Goal: Task Accomplishment & Management: Manage account settings

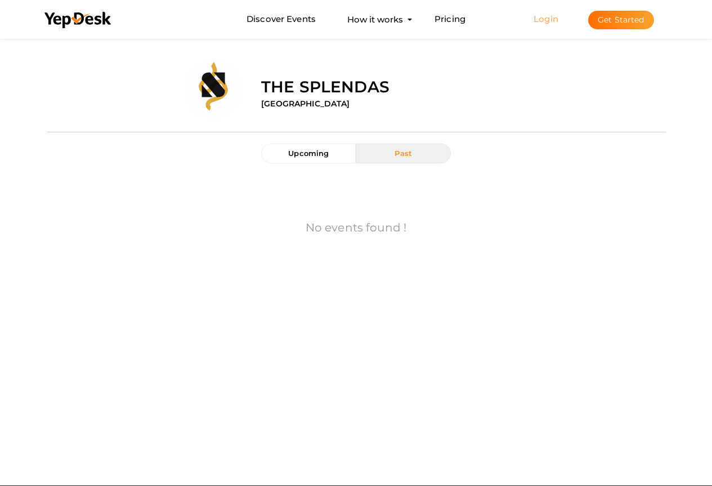
click at [551, 19] on link "Login" at bounding box center [546, 19] width 25 height 11
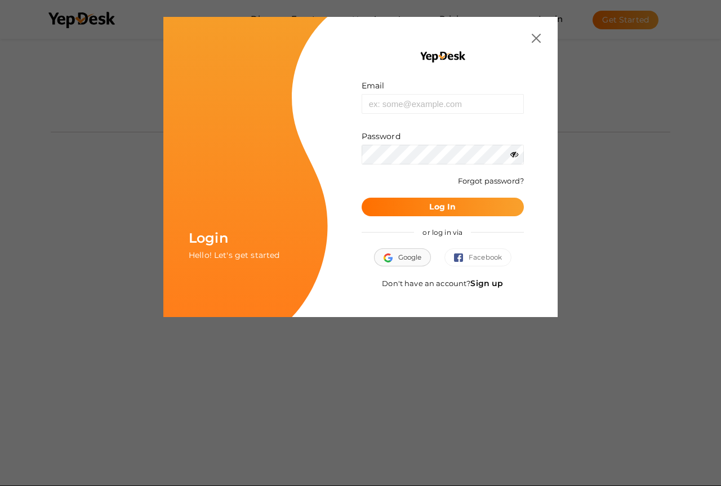
click at [426, 257] on button "Google" at bounding box center [402, 257] width 57 height 18
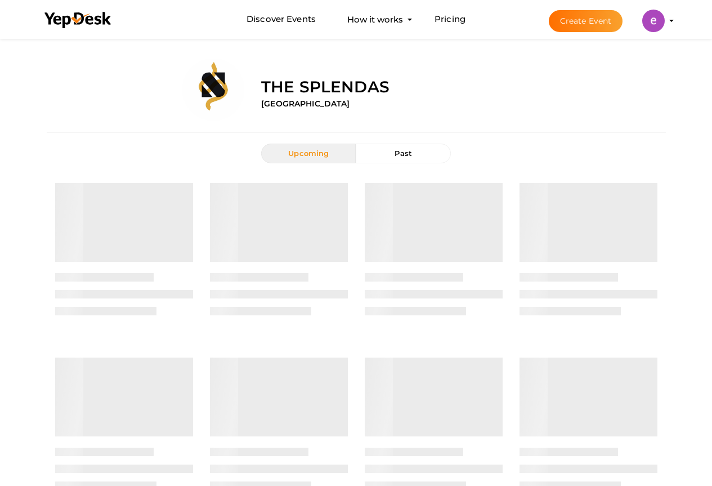
click at [659, 24] on img at bounding box center [653, 21] width 23 height 23
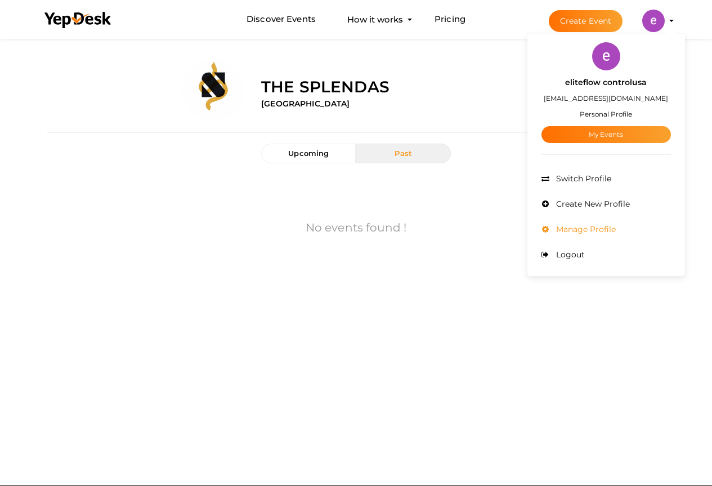
click at [589, 226] on span "Manage Profile" at bounding box center [584, 229] width 62 height 10
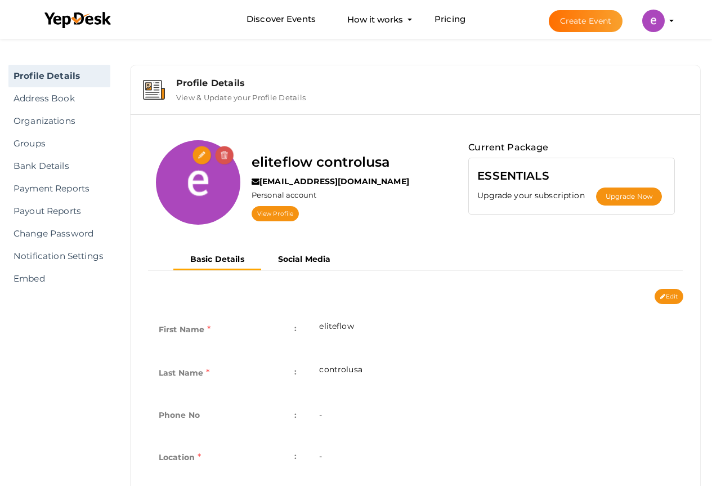
click at [191, 151] on img at bounding box center [198, 182] width 84 height 84
click at [200, 156] on input "file" at bounding box center [203, 156] width 20 height 20
type input "C:\fakepath\elite-flow-control-logo-png-file.jpg"
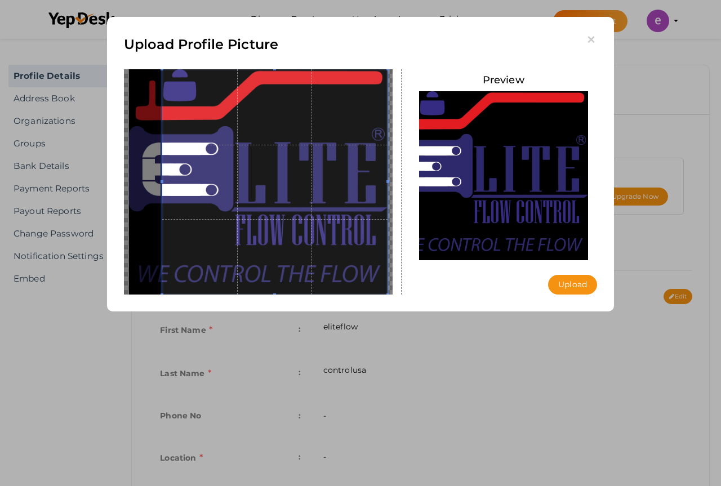
drag, startPoint x: 160, startPoint y: 181, endPoint x: 149, endPoint y: 179, distance: 11.9
click at [149, 179] on div at bounding box center [258, 181] width 269 height 225
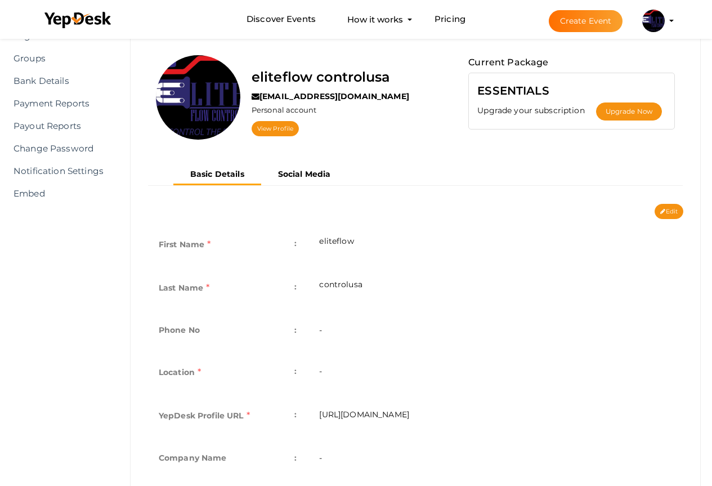
scroll to position [204, 0]
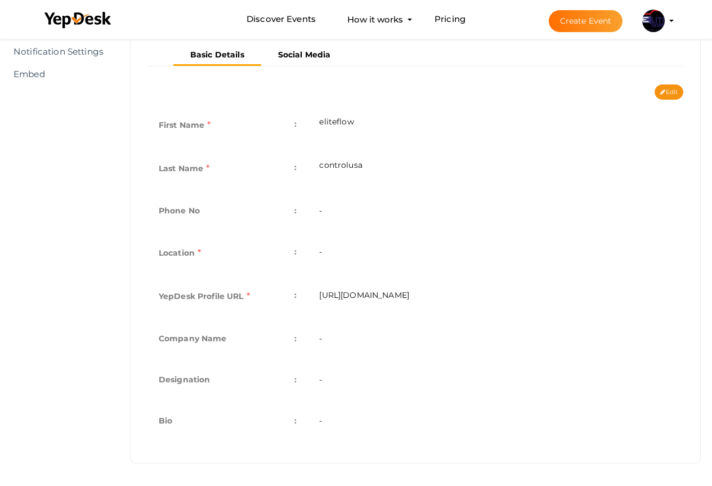
click at [370, 204] on td "-" at bounding box center [496, 211] width 376 height 41
click at [368, 209] on td "-" at bounding box center [496, 211] width 376 height 41
click at [317, 207] on td "-" at bounding box center [496, 211] width 376 height 41
click at [288, 211] on td "Phone No :" at bounding box center [228, 211] width 161 height 41
click at [198, 209] on label "Phone No" at bounding box center [179, 211] width 41 height 16
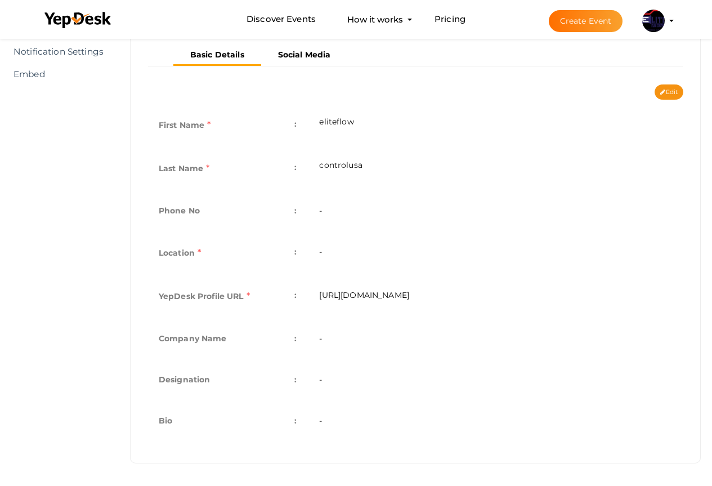
click at [319, 211] on td "-" at bounding box center [496, 211] width 376 height 41
click at [326, 211] on td "-" at bounding box center [496, 211] width 376 height 41
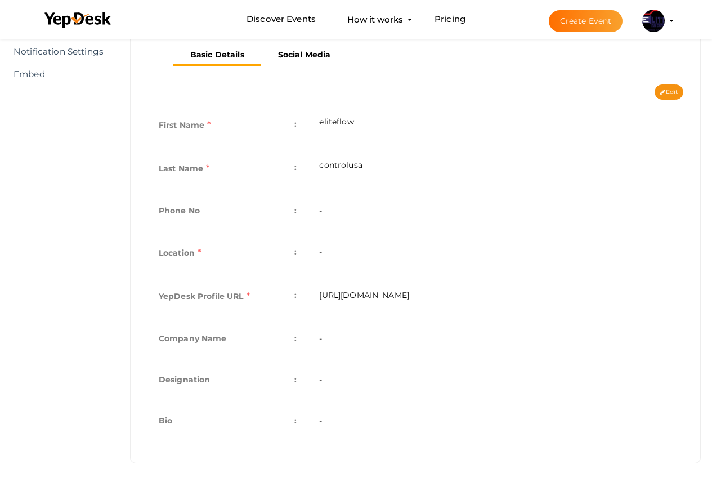
click at [326, 211] on td "-" at bounding box center [496, 211] width 376 height 41
click at [293, 213] on td "Phone No :" at bounding box center [228, 211] width 161 height 41
click at [294, 212] on span ":" at bounding box center [295, 211] width 2 height 16
click at [346, 211] on td "-" at bounding box center [496, 211] width 376 height 41
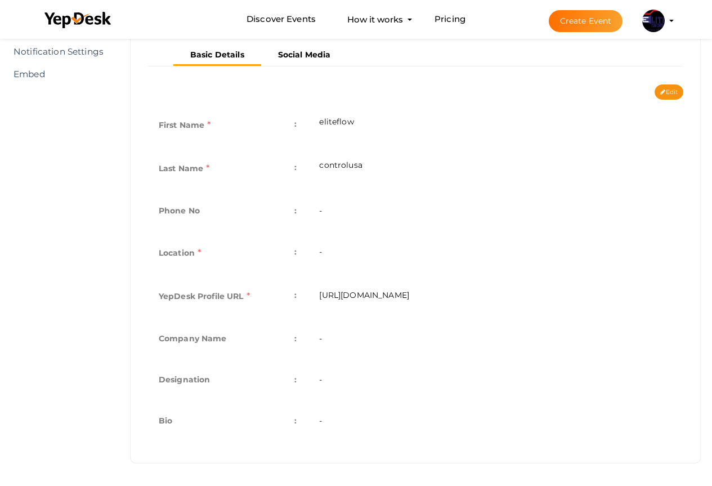
click at [339, 211] on td "-" at bounding box center [496, 211] width 376 height 41
drag, startPoint x: 339, startPoint y: 211, endPoint x: 368, endPoint y: 221, distance: 29.7
click at [351, 220] on td "-" at bounding box center [496, 211] width 376 height 41
click at [368, 221] on td "-" at bounding box center [496, 211] width 376 height 41
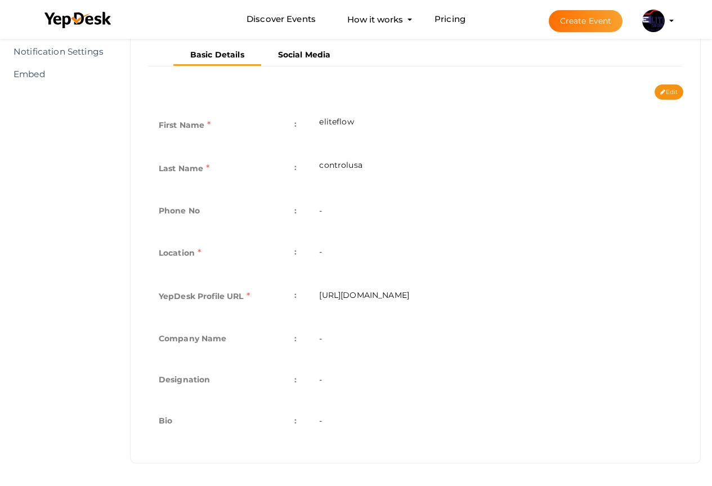
click at [193, 336] on label "Company Name" at bounding box center [193, 338] width 68 height 16
click at [215, 333] on label "Company Name" at bounding box center [193, 338] width 68 height 16
drag, startPoint x: 146, startPoint y: 426, endPoint x: 153, endPoint y: 421, distance: 8.6
click at [149, 425] on div "First Name : eliteflow Last Name : controlusa Phone No : - Personal Type : - Lo…" at bounding box center [415, 277] width 553 height 355
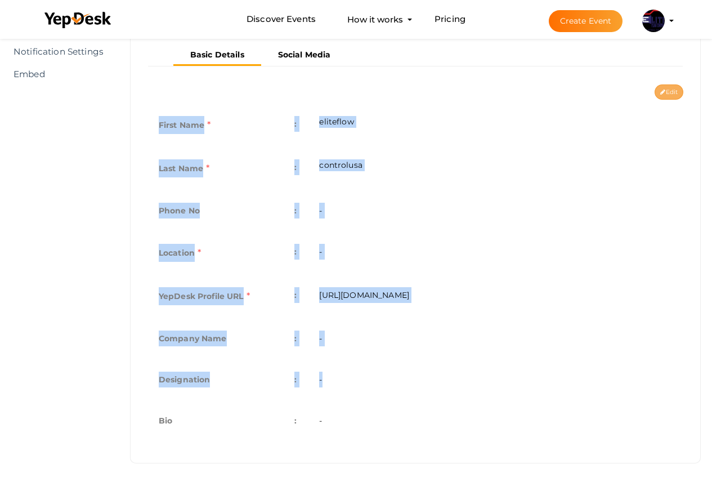
click at [669, 84] on button "Edit" at bounding box center [669, 91] width 29 height 15
type input "eliteflow"
type input "controlusa"
type input "eliteflowcontrolusa"
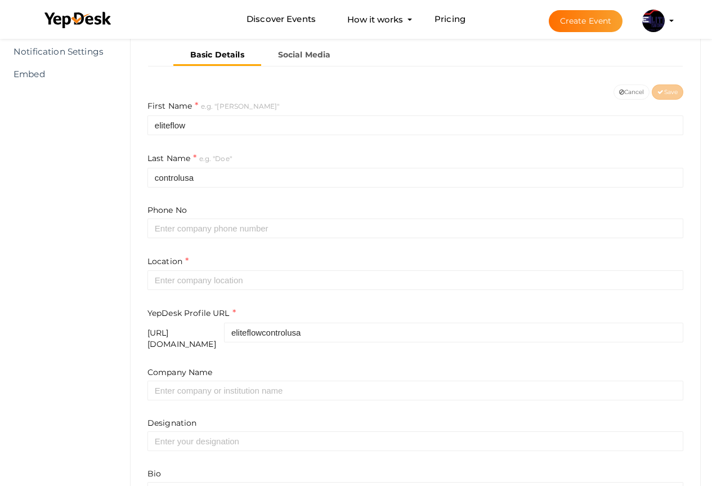
click at [224, 239] on form "First Name e.g. "John" eliteflow Last Name e.g. "Doe" controlusa Phone No Locat…" at bounding box center [416, 308] width 536 height 416
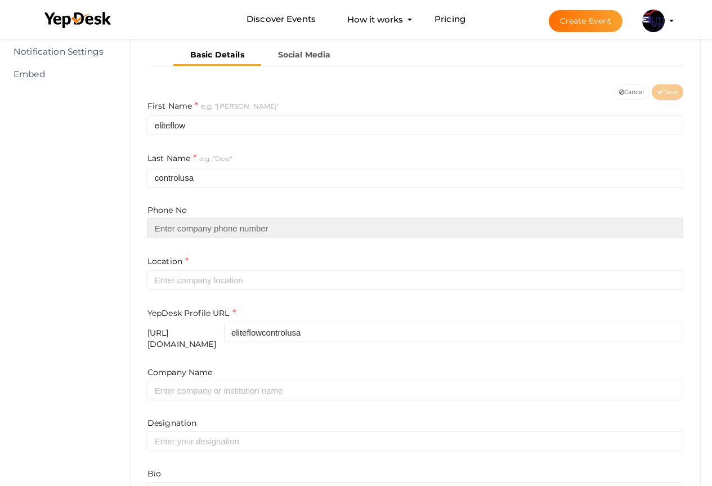
click at [221, 227] on input "text" at bounding box center [416, 228] width 536 height 20
type input "057766965398"
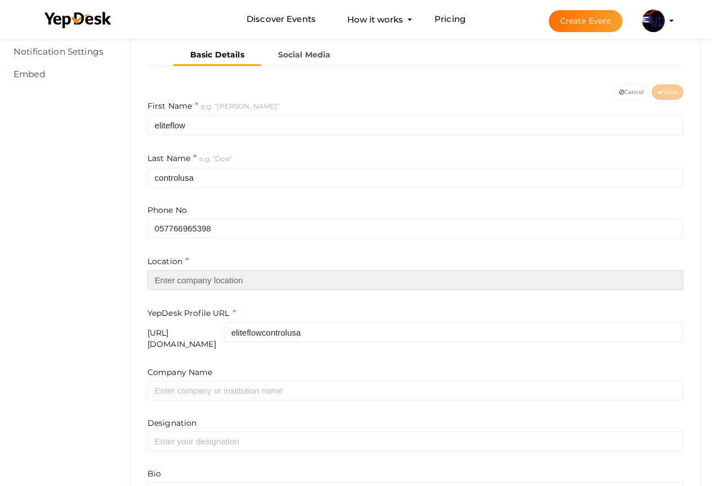
type input "[GEOGRAPHIC_DATA]"
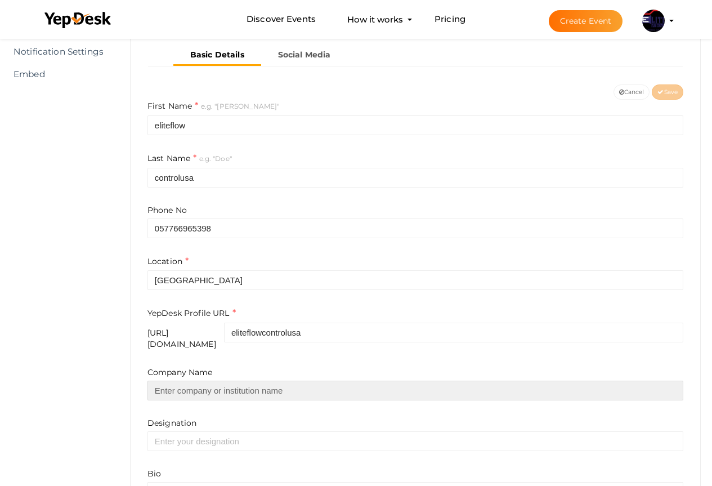
type input "Elite Flow Control usa"
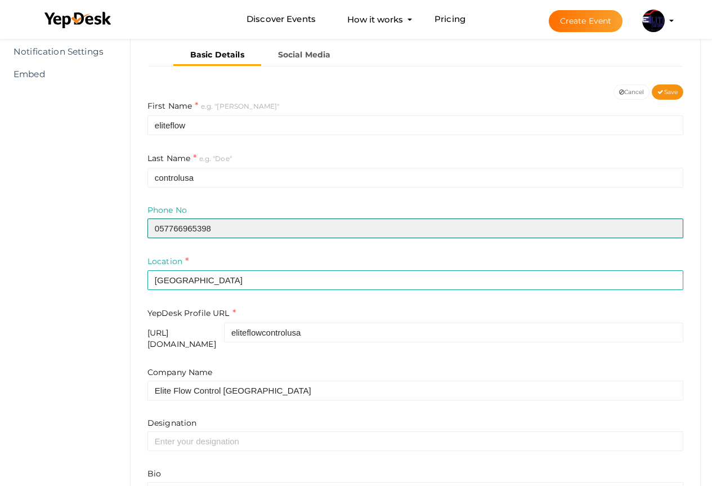
click at [162, 231] on input "057766965398" at bounding box center [416, 228] width 536 height 20
click at [160, 230] on input "057766965398" at bounding box center [416, 228] width 536 height 20
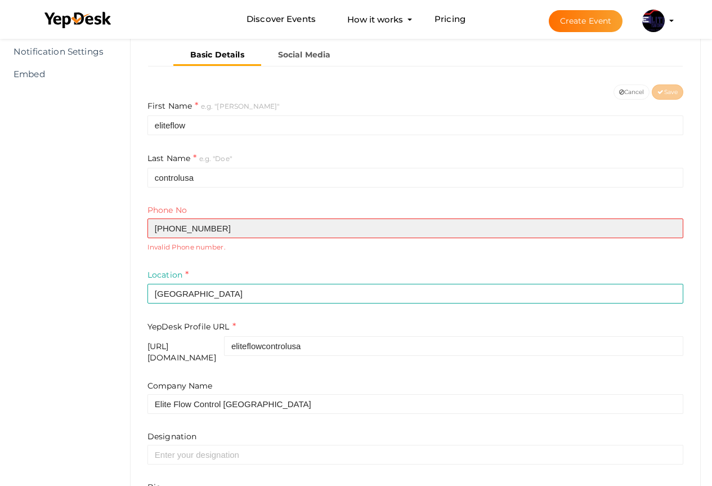
click at [171, 226] on input "+8657766965398" at bounding box center [416, 228] width 536 height 20
type input "+8657766965398"
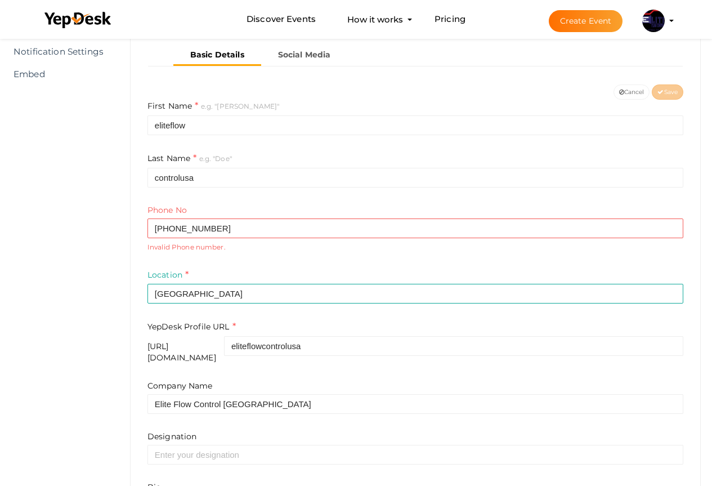
click at [185, 271] on label "Location" at bounding box center [168, 275] width 41 height 13
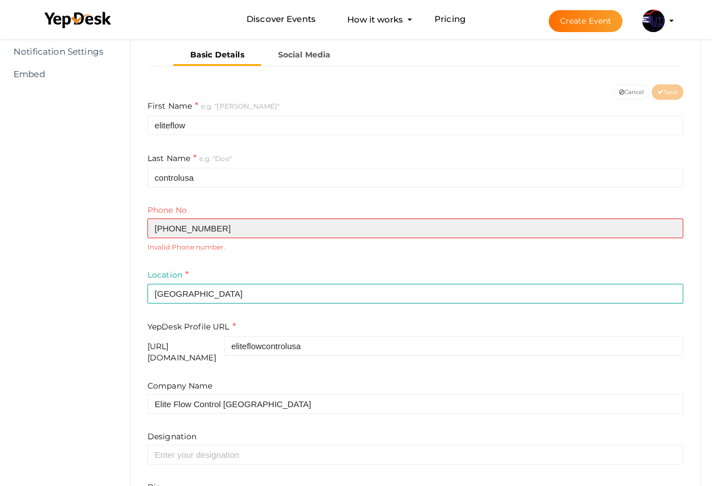
click at [173, 230] on input "+8657766965398" at bounding box center [416, 228] width 536 height 20
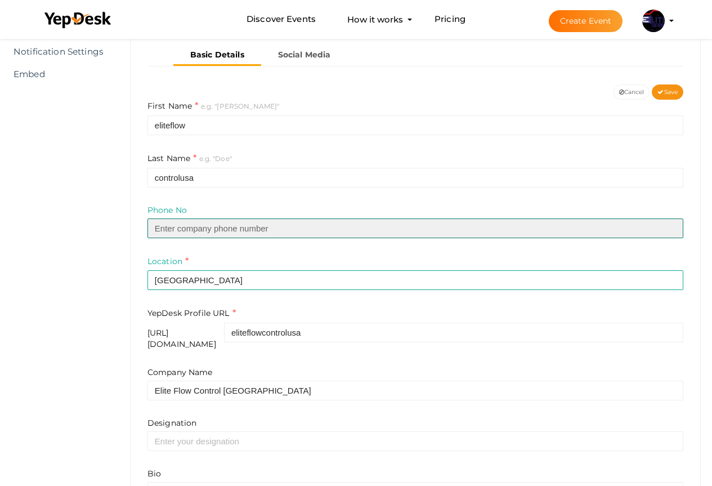
click at [173, 230] on input "text" at bounding box center [416, 228] width 536 height 20
type input "5551234567"
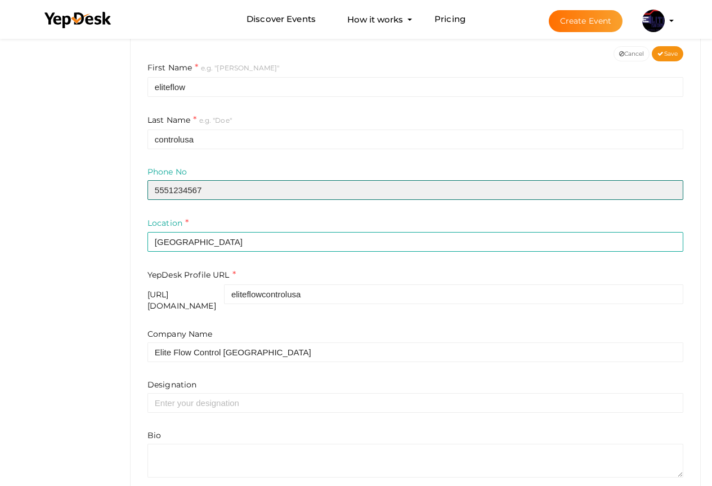
scroll to position [291, 0]
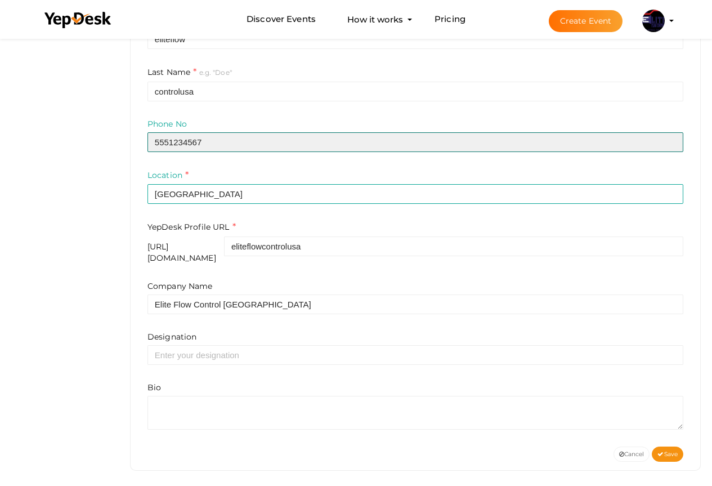
click at [202, 146] on input "5551234567" at bounding box center [416, 142] width 536 height 20
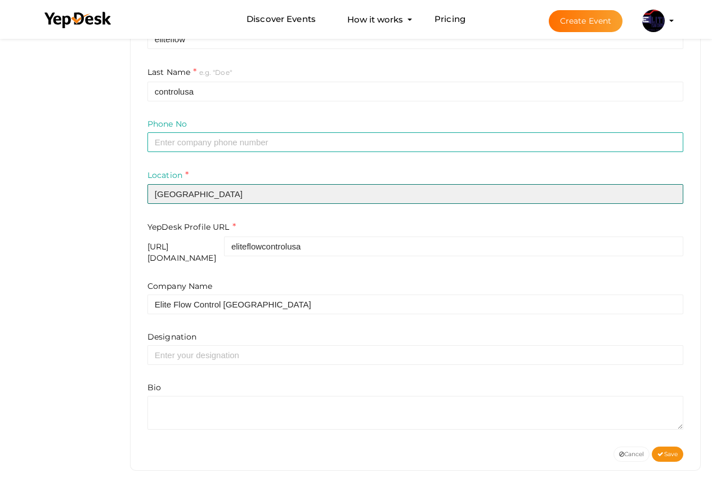
click at [179, 195] on input "[GEOGRAPHIC_DATA]" at bounding box center [416, 194] width 536 height 20
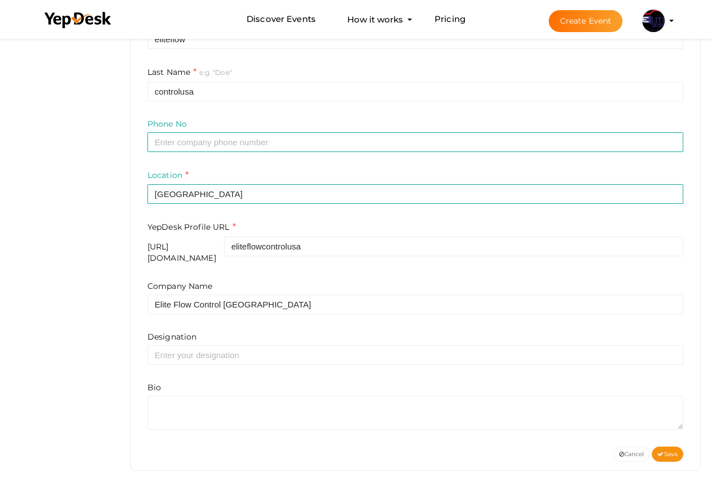
click at [120, 301] on div "Profile Details View & Update your Profile Details eliteflow controlusa elitefl…" at bounding box center [415, 131] width 593 height 725
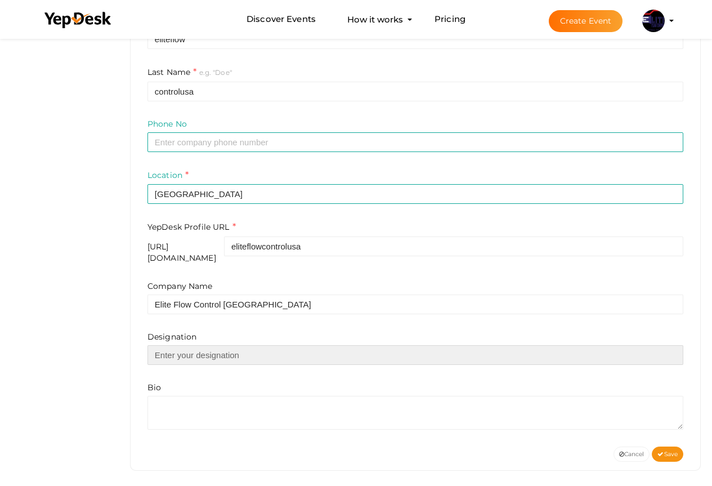
click at [184, 351] on input "text" at bounding box center [416, 355] width 536 height 20
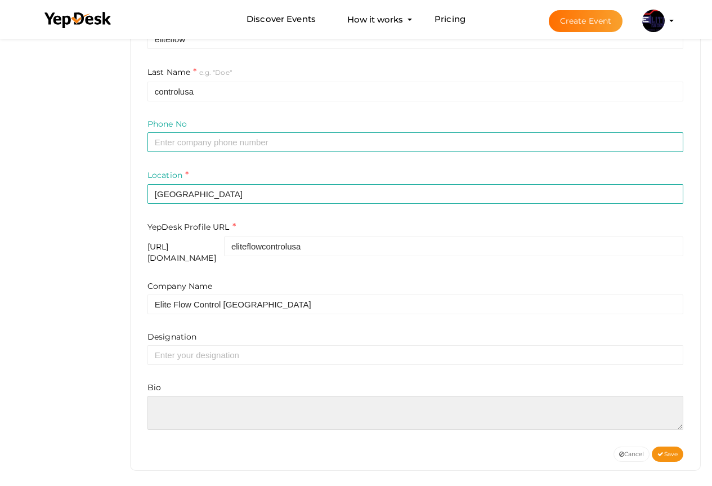
click at [181, 396] on textarea at bounding box center [416, 413] width 536 height 34
paste textarea "Elite Flow Control USA is a trusted provider of industrial valve solutions, del…"
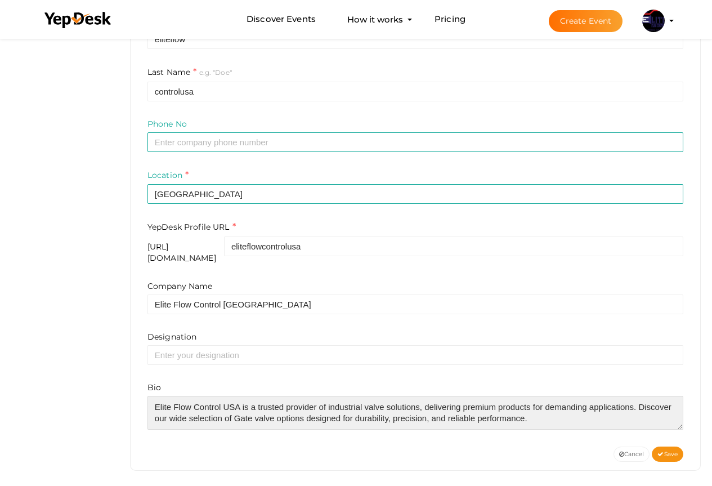
paste textarea "https://eliteflowcontrolusa.com/product/pfa-lined-gate-valve/"
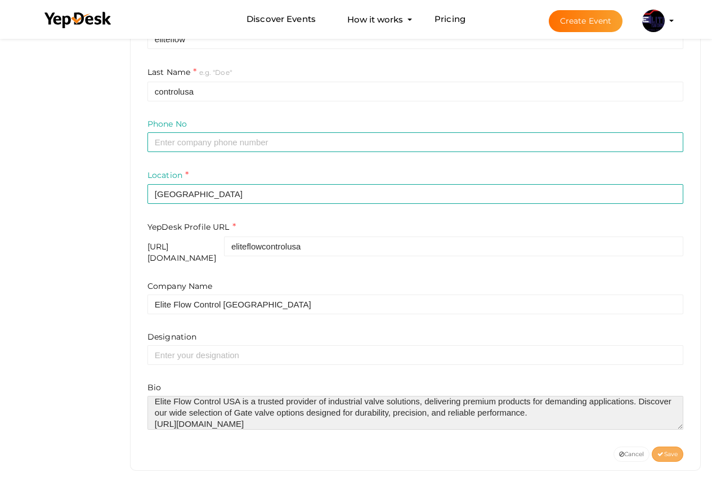
type textarea "Elite Flow Control USA is a trusted provider of industrial valve solutions, del…"
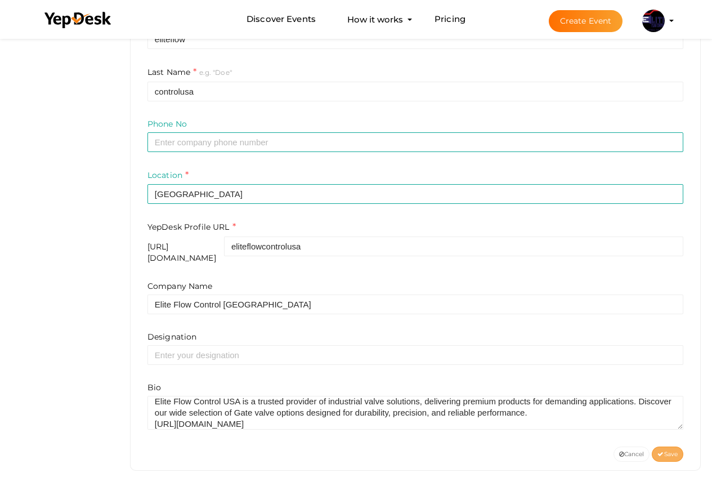
click at [659, 446] on button "Save" at bounding box center [668, 453] width 32 height 15
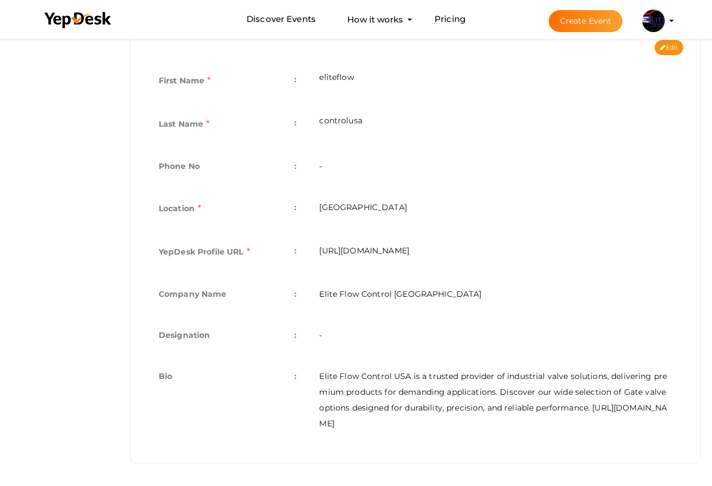
click at [441, 422] on td "Elite Flow Control USA is a trusted provider of industrial valve solutions, del…" at bounding box center [496, 400] width 376 height 86
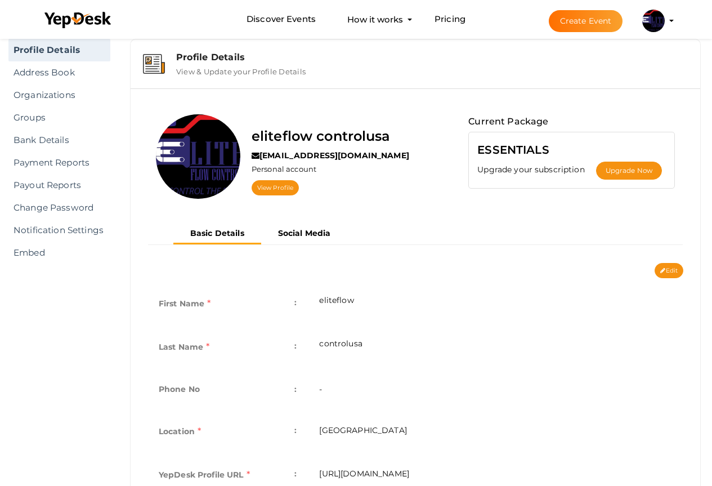
scroll to position [24, 0]
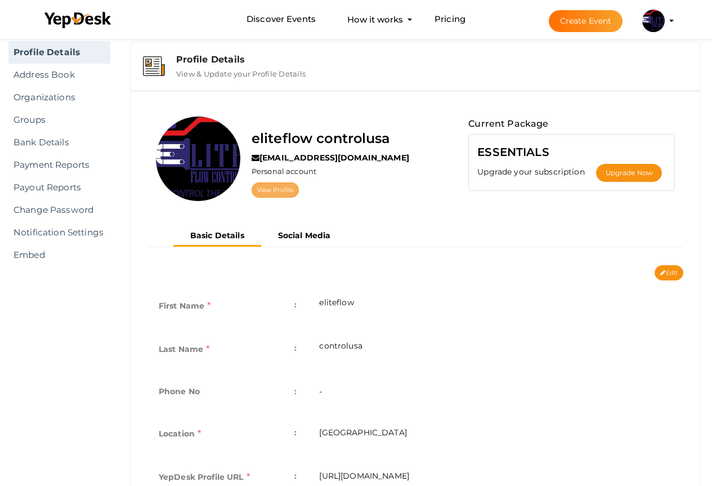
click at [268, 189] on link "View Profile" at bounding box center [275, 189] width 47 height 15
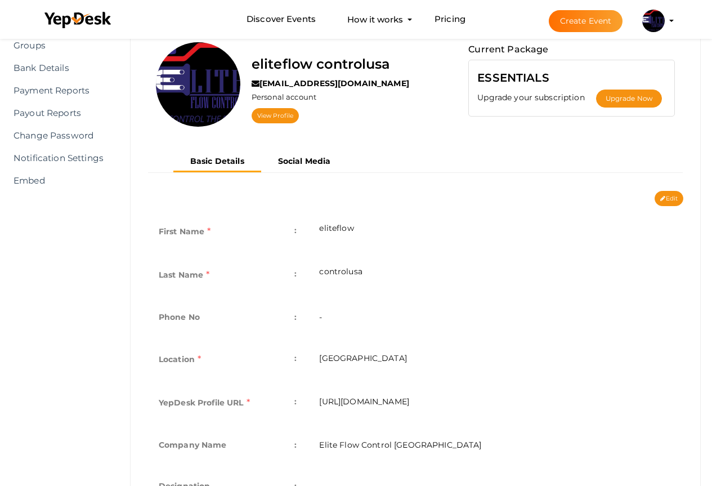
scroll to position [193, 0]
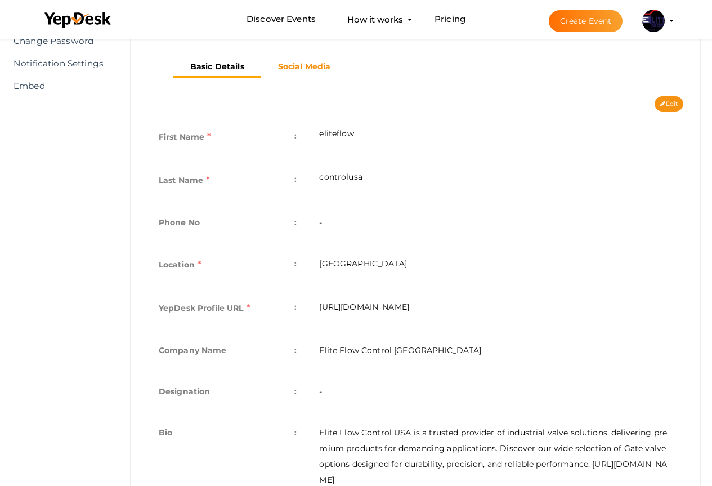
click at [294, 69] on b "Social Media" at bounding box center [304, 66] width 53 height 10
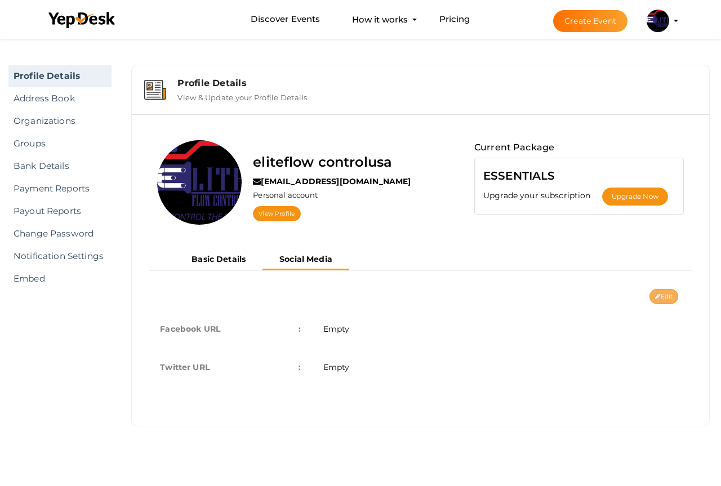
click at [659, 298] on button "Edit" at bounding box center [663, 296] width 29 height 15
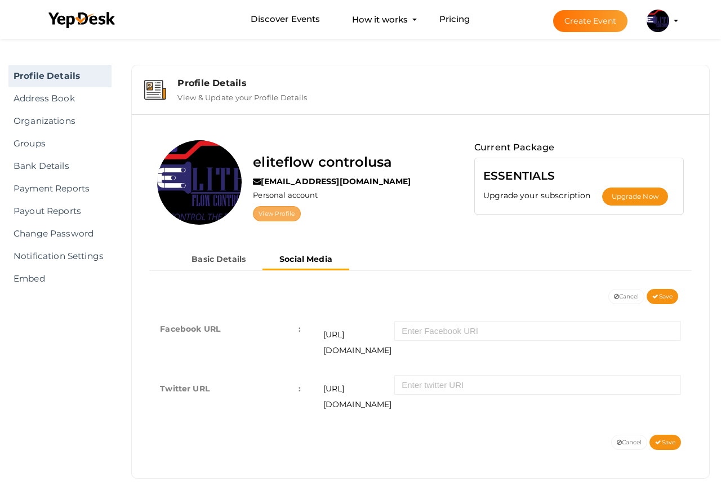
click at [263, 212] on link "View Profile" at bounding box center [276, 213] width 47 height 15
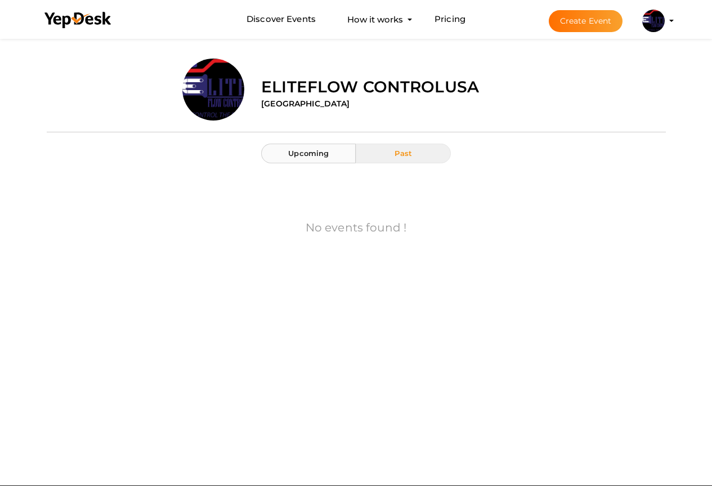
click at [293, 157] on span "Upcoming" at bounding box center [308, 153] width 41 height 9
click at [424, 147] on button "Past" at bounding box center [403, 154] width 95 height 20
click at [288, 156] on button "Upcoming" at bounding box center [308, 154] width 95 height 20
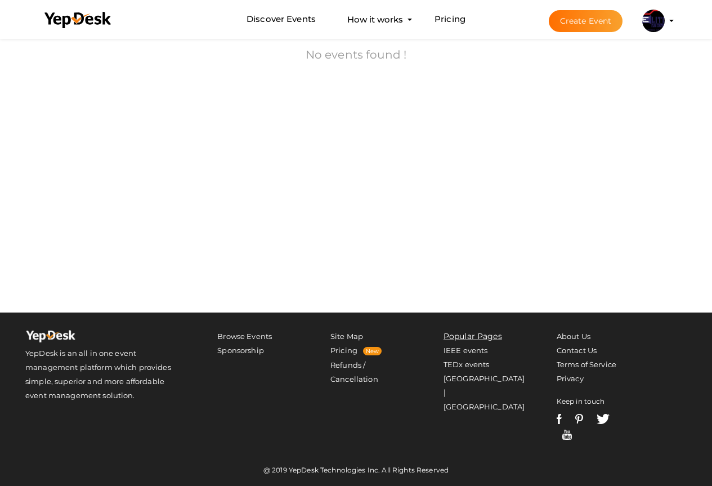
scroll to position [163, 0]
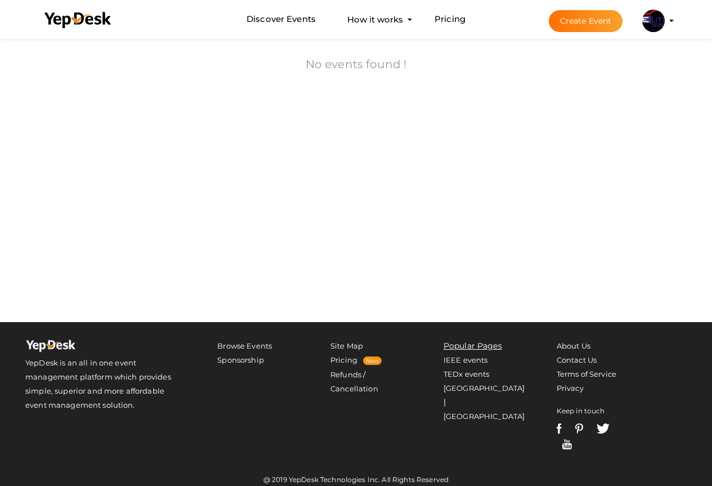
drag, startPoint x: 709, startPoint y: 88, endPoint x: 711, endPoint y: 63, distance: 25.4
click at [711, 63] on div "Upload Image eliteflow controlusa United States Upcoming Past No events found !…" at bounding box center [356, 11] width 712 height 276
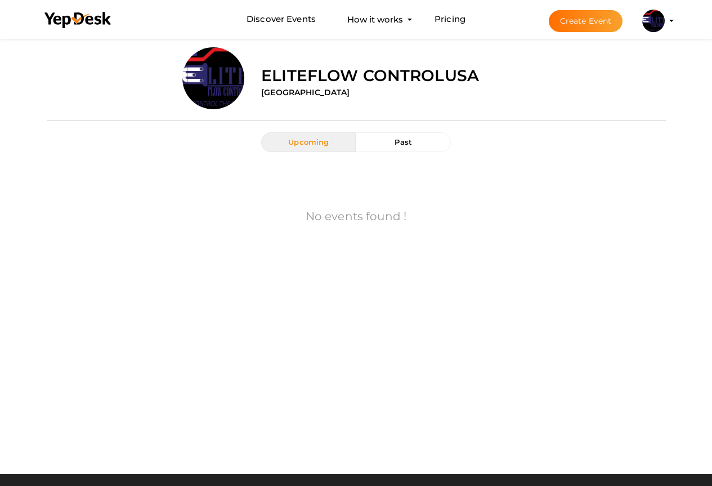
scroll to position [0, 0]
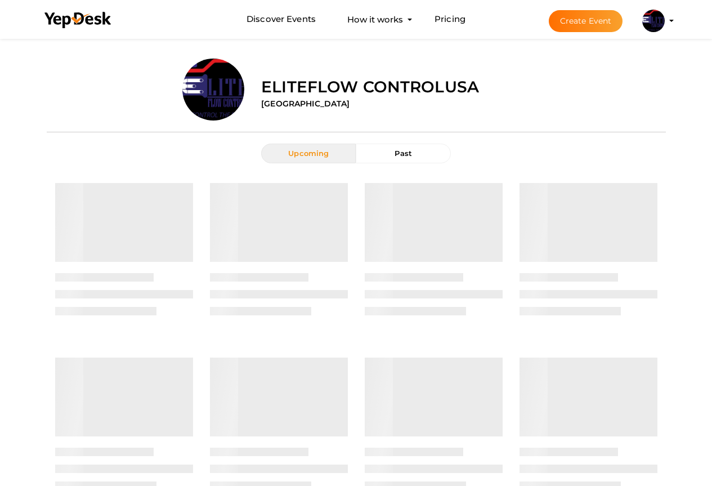
click at [568, 19] on button "Create Event" at bounding box center [586, 21] width 74 height 22
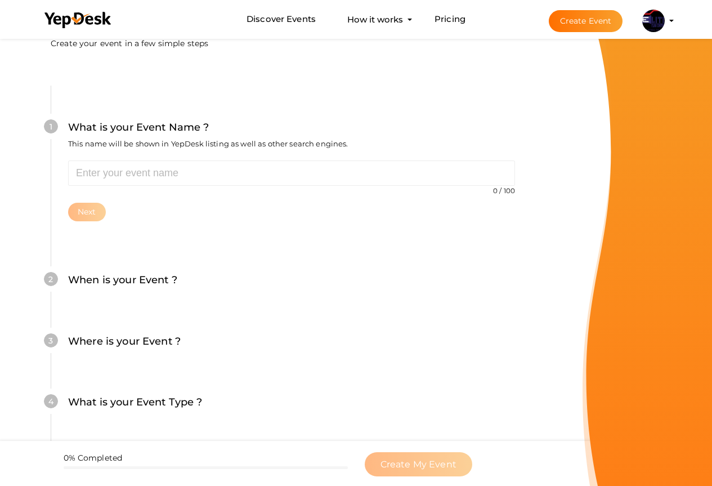
scroll to position [262, 0]
